Goal: Information Seeking & Learning: Learn about a topic

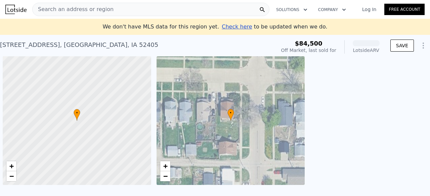
scroll to position [0, 3]
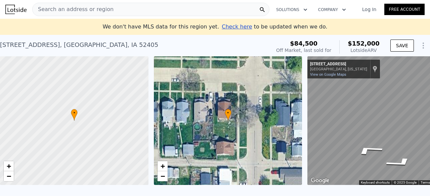
click at [429, 130] on div "Search an address or region Solutions Company Open main menu Log In Free Accoun…" at bounding box center [215, 98] width 430 height 196
click at [429, 139] on div "Search an address or region Solutions Company Open main menu Log In Free Accoun…" at bounding box center [215, 98] width 430 height 196
click at [429, 135] on div "Search an address or region Solutions Company Open main menu Log In Free Accoun…" at bounding box center [215, 98] width 430 height 196
click at [429, 120] on div "Search an address or region Solutions Company Open main menu Log In Free Accoun…" at bounding box center [215, 98] width 430 height 196
click at [404, 163] on icon "Go North, 9th St NW" at bounding box center [405, 163] width 47 height 14
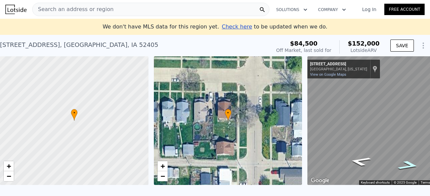
click at [411, 165] on icon "Go North, 9th St NW" at bounding box center [408, 166] width 40 height 14
click at [426, 147] on div "Search an address or region Solutions Company Open main menu Log In Free Accoun…" at bounding box center [215, 98] width 430 height 196
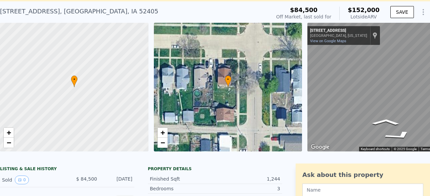
scroll to position [0, 0]
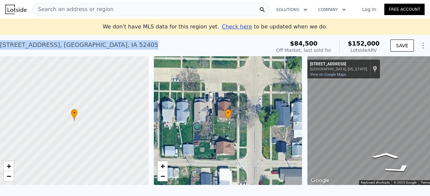
drag, startPoint x: 1, startPoint y: 45, endPoint x: 105, endPoint y: 44, distance: 103.7
click at [105, 44] on div "903 C Ave NW , Cedar Rapids , IA 52405" at bounding box center [79, 44] width 158 height 9
copy div "903 C Ave NW , Cedar Rapids , IA 52405"
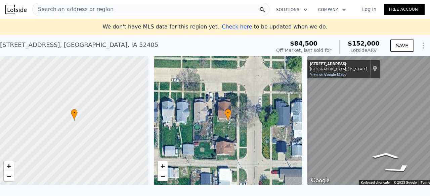
click at [80, 7] on span "Search an address or region" at bounding box center [73, 9] width 81 height 8
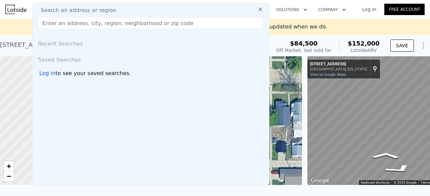
drag, startPoint x: 80, startPoint y: 7, endPoint x: 50, endPoint y: 20, distance: 31.7
click at [50, 20] on input "text" at bounding box center [151, 23] width 226 height 12
paste input "903 C Ave NW, Cedar Rapids, IA 52405"
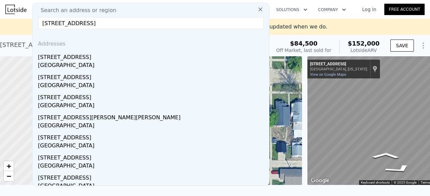
click at [56, 25] on input "903 C Ave NW, Cedar Rapids, IA 52405" at bounding box center [151, 23] width 226 height 12
type input "903 f Ave NW, Cedar Rapids, IA 52405"
click at [147, 16] on div "Search an address or region 903 f Ave NW, Cedar Rapids, IA 52405 Addresses 903 …" at bounding box center [150, 95] width 237 height 184
click at [147, 25] on input "903 f Ave NW, Cedar Rapids, IA 52405" at bounding box center [151, 23] width 226 height 12
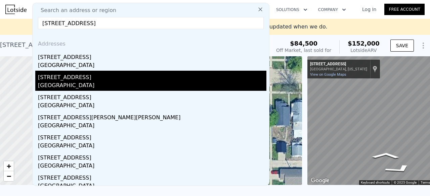
click at [124, 83] on div "Cedar Rapids, IA 52405" at bounding box center [152, 86] width 228 height 9
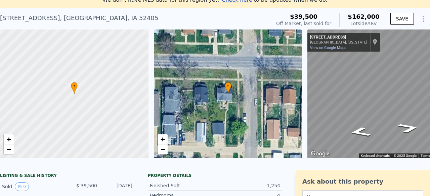
scroll to position [8, 0]
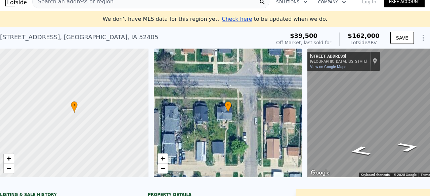
click at [419, 40] on icon "Show Options" at bounding box center [423, 38] width 8 height 8
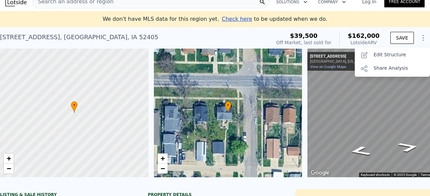
click at [254, 38] on div "903 F Ave NW , Cedar Rapids , IA 52405 Sold Nov 2006 for $39,500 (~ARV $162k )" at bounding box center [134, 39] width 268 height 19
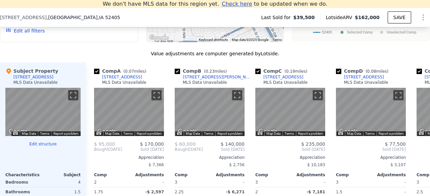
scroll to position [570, 0]
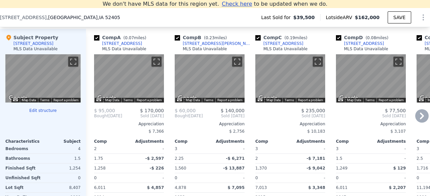
click at [417, 116] on icon at bounding box center [421, 115] width 13 height 13
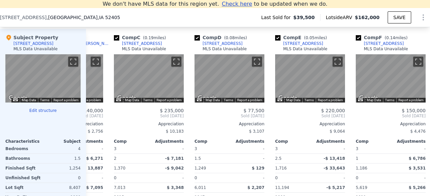
scroll to position [0, 161]
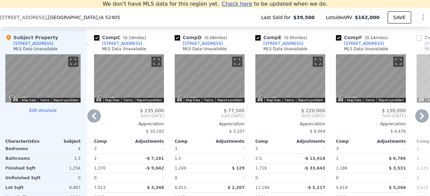
click at [419, 119] on icon at bounding box center [421, 116] width 4 height 7
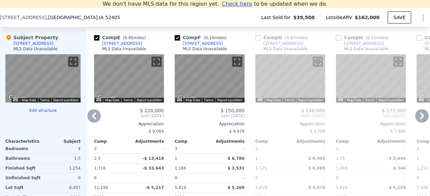
click at [419, 119] on icon at bounding box center [421, 116] width 4 height 7
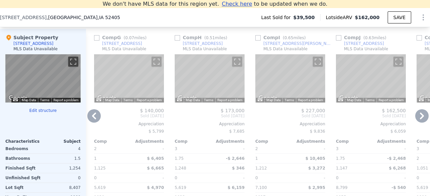
click at [419, 119] on icon at bounding box center [421, 116] width 4 height 7
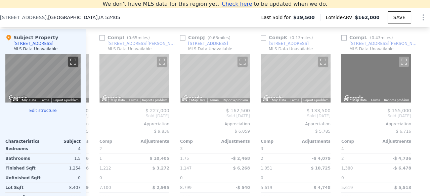
scroll to position [0, 644]
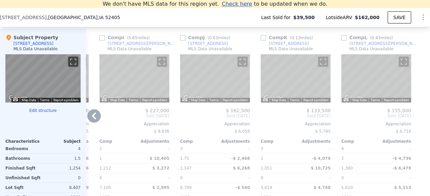
click at [419, 120] on div at bounding box center [424, 132] width 11 height 206
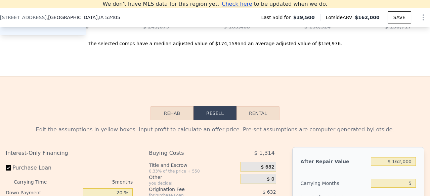
scroll to position [772, 0]
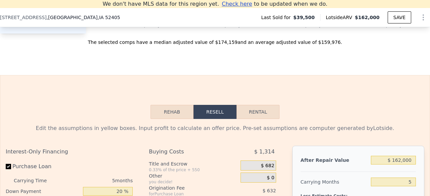
click at [258, 119] on button "Rental" at bounding box center [257, 112] width 43 height 14
select select "30"
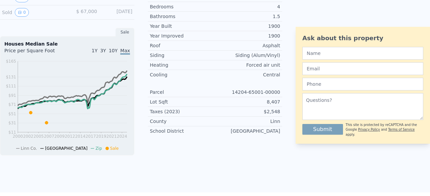
scroll to position [0, 0]
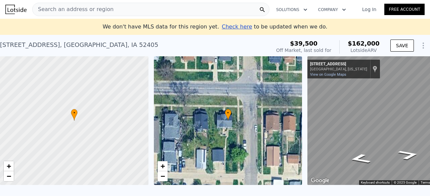
click at [217, 122] on div "• + −" at bounding box center [228, 120] width 148 height 129
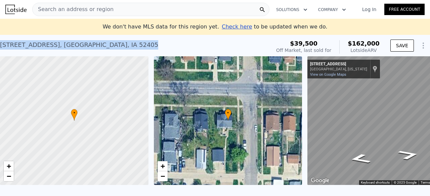
drag, startPoint x: 114, startPoint y: 45, endPoint x: 0, endPoint y: 44, distance: 114.1
click at [0, 44] on div "903 F Ave NW , Cedar Rapids , IA 52405 Sold Nov 2006 for $39,500 (~ARV $162k )" at bounding box center [134, 47] width 268 height 19
copy div "903 F Ave NW , Cedar Rapids , IA 52405"
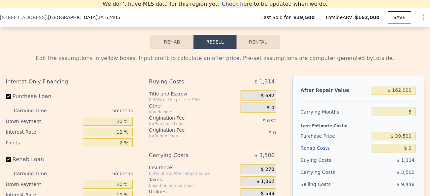
scroll to position [832, 0]
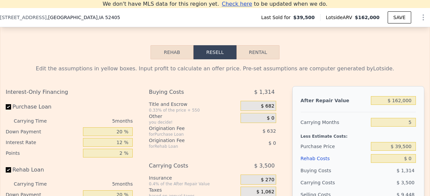
click at [255, 59] on button "Rental" at bounding box center [257, 52] width 43 height 14
select select "30"
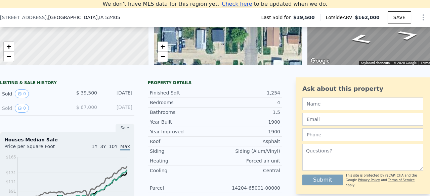
scroll to position [126, 0]
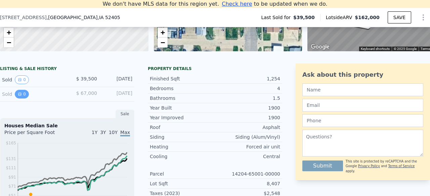
click at [24, 99] on button "0" at bounding box center [22, 94] width 14 height 9
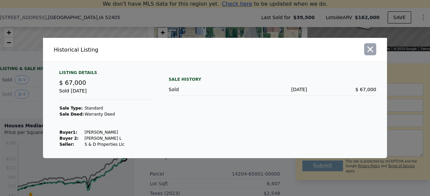
click at [368, 50] on icon "button" at bounding box center [369, 49] width 9 height 9
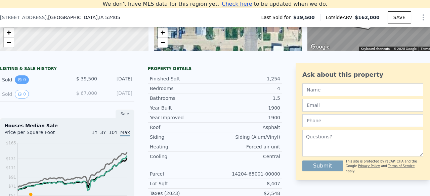
click at [21, 82] on icon "View historical data" at bounding box center [20, 80] width 4 height 4
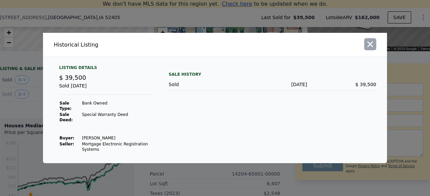
click at [366, 49] on button "button" at bounding box center [370, 44] width 12 height 12
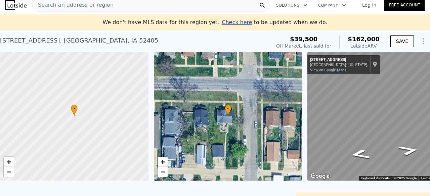
scroll to position [0, 0]
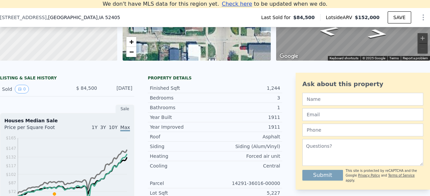
scroll to position [126, 0]
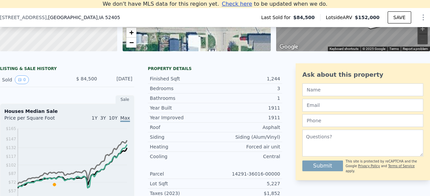
click at [168, 71] on div "Property details" at bounding box center [215, 68] width 134 height 5
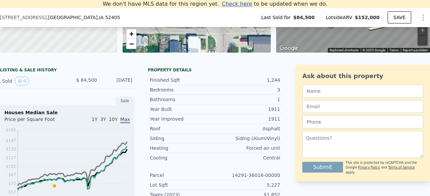
scroll to position [8, 0]
